Goal: Check status: Check status

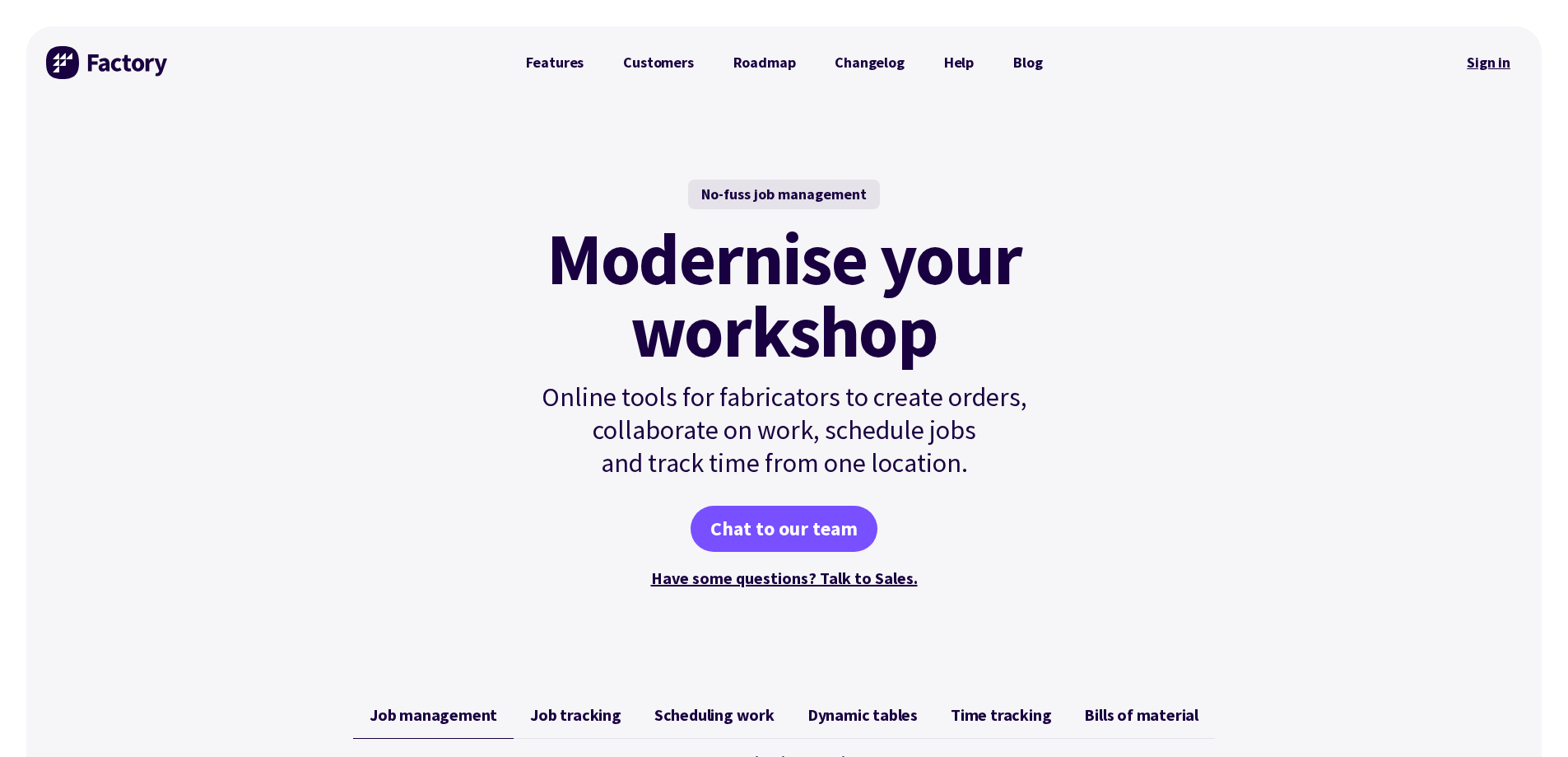
click at [1482, 68] on link "Sign in" at bounding box center [1489, 62] width 67 height 38
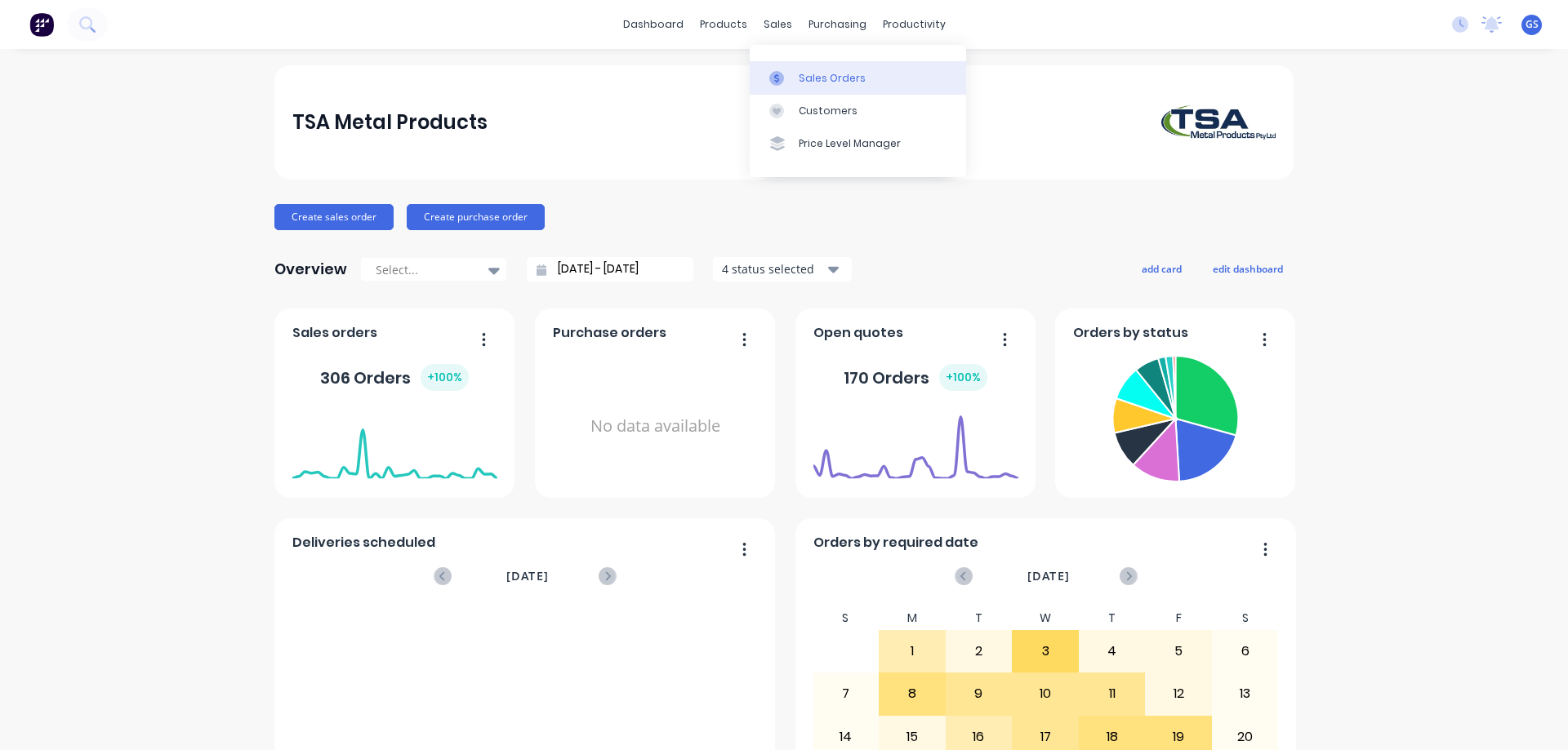
click at [799, 78] on div "Sales Orders" at bounding box center [832, 79] width 67 height 14
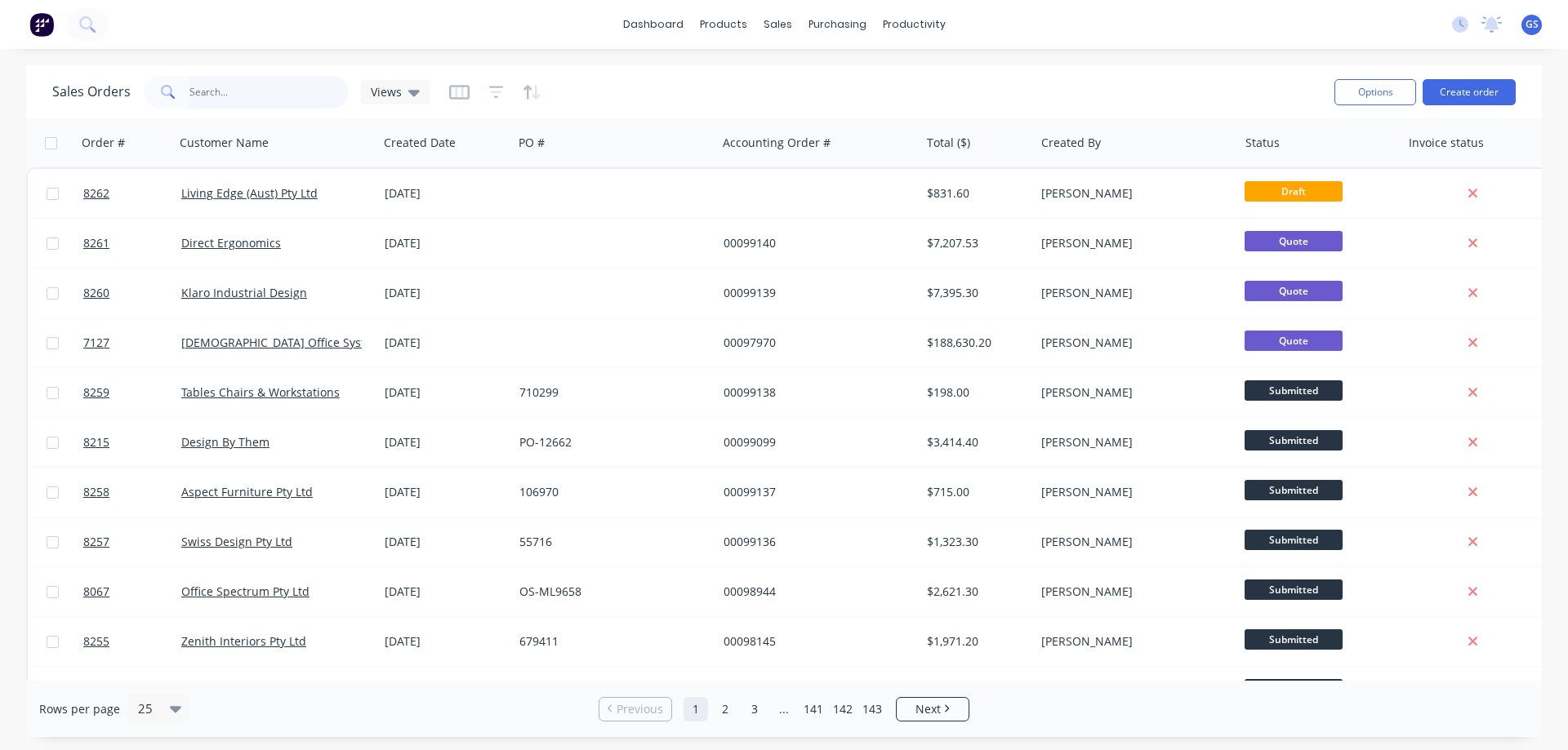
click at [252, 91] on input "text" at bounding box center [269, 92] width 159 height 33
type input "97648"
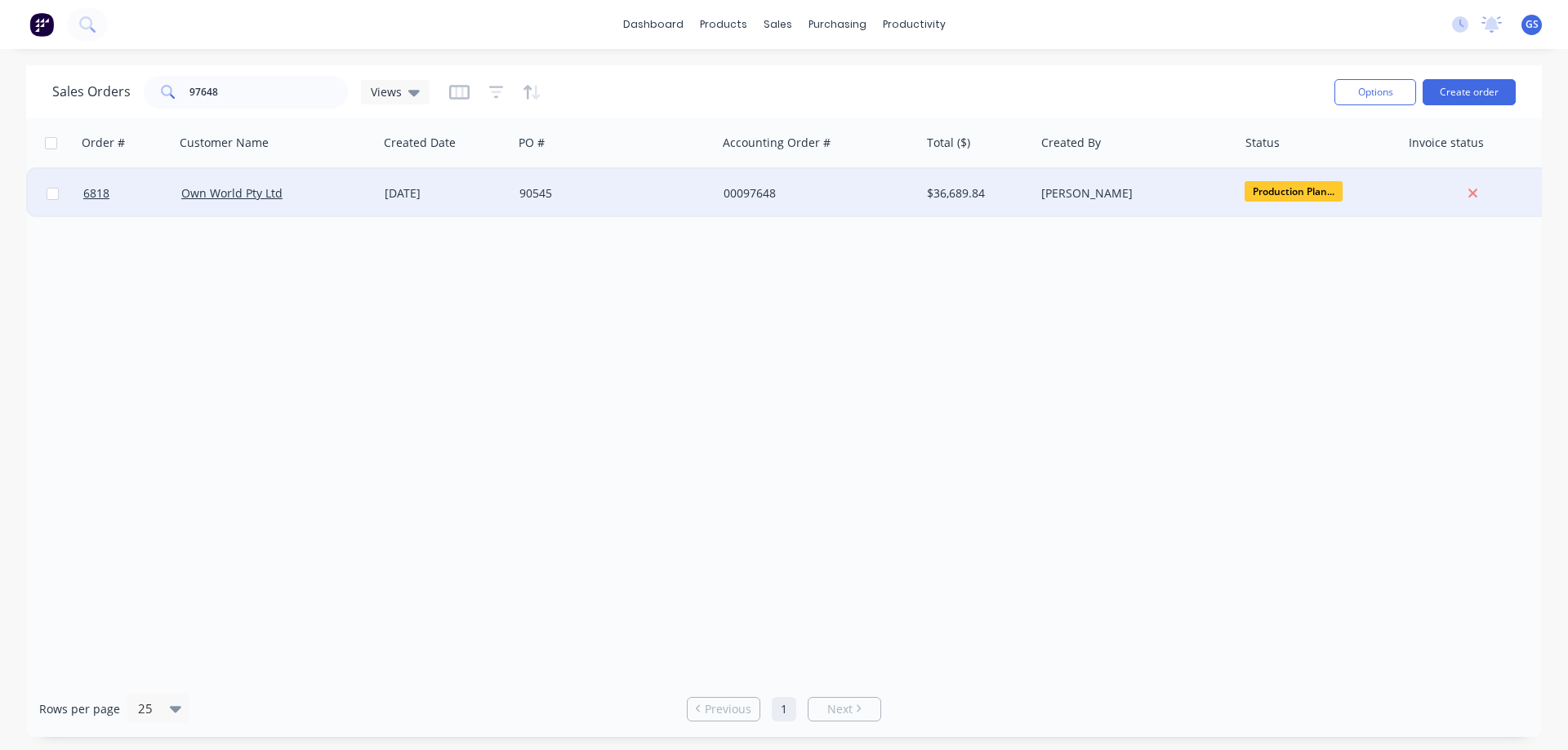
click at [242, 205] on div "Own World Pty Ltd" at bounding box center [277, 193] width 204 height 49
